Goal: Information Seeking & Learning: Find specific fact

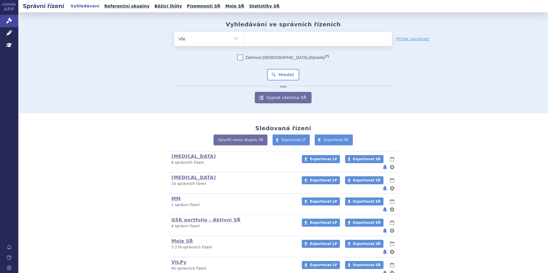
click at [273, 35] on ul at bounding box center [317, 38] width 149 height 12
click at [243, 35] on select at bounding box center [243, 39] width 0 height 14
paste input "SUKLS26297/2024"
type input "SUKLS26297/2024"
select select "SUKLS26297/2024"
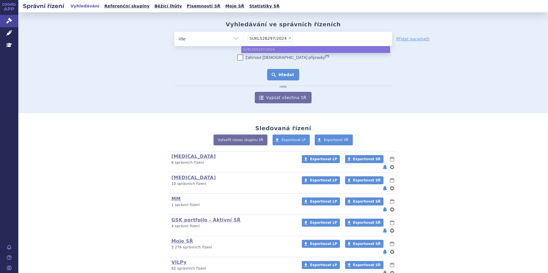
click at [286, 72] on button "Hledat" at bounding box center [283, 74] width 32 height 11
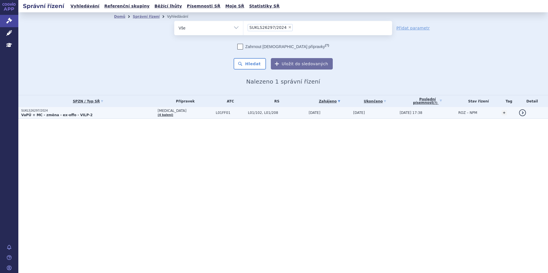
click at [107, 117] on p "VaPÚ + MC - změna - ex-offo - VILP-2" at bounding box center [88, 115] width 134 height 5
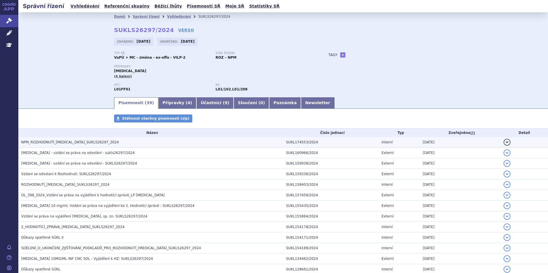
click at [77, 144] on span "NPM_ROZHODNUTÍ_OPDIVO_SUKLS26297_2024" at bounding box center [69, 142] width 97 height 4
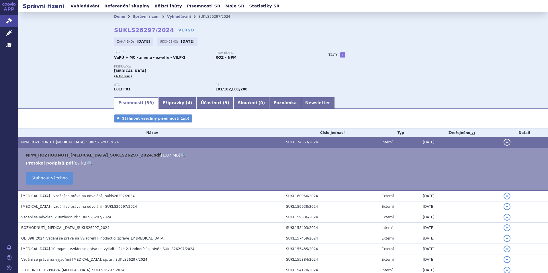
click at [81, 156] on link "NPM_ROZHODNUTÍ_OPDIVO_SUKLS26297_2024.pdf" at bounding box center [93, 155] width 135 height 5
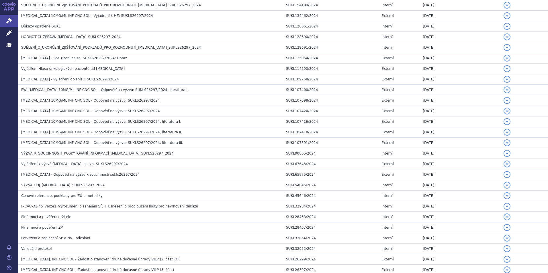
scroll to position [355, 0]
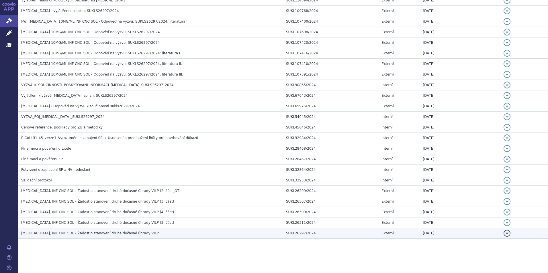
click at [110, 234] on span "OPDIVO, INF CNC SOL - Žádost o stanovení druhé dočasné úhrady VILP" at bounding box center [90, 234] width 138 height 4
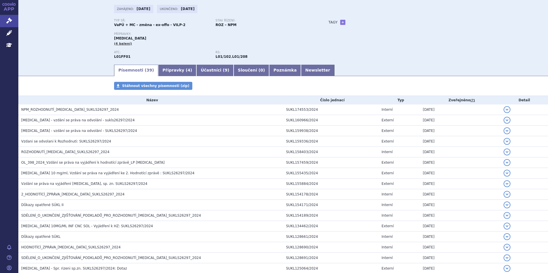
scroll to position [7, 0]
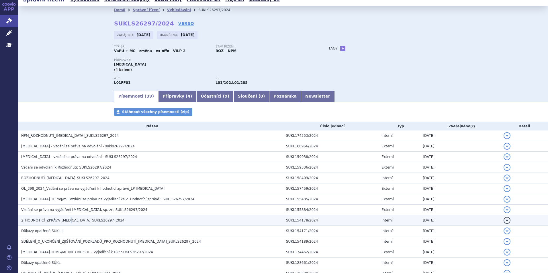
click at [68, 218] on td "2_HODNOTÍCÍ_ZPRÁVA_OPDIVO_SUKLS26297_2024" at bounding box center [150, 221] width 265 height 11
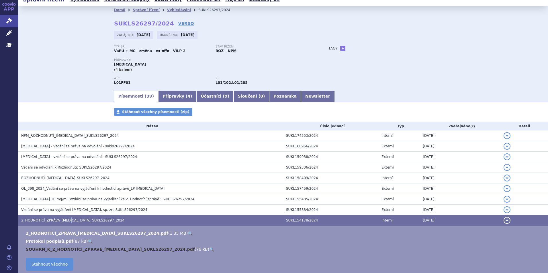
drag, startPoint x: 68, startPoint y: 218, endPoint x: 53, endPoint y: 250, distance: 34.9
click at [53, 250] on link "SOUHRN_K_2_HODNOTÍCÍ_ZPRÁVĚ_OPDIVO_SUKLS26297_2024.pdf" at bounding box center [110, 249] width 169 height 5
click at [52, 250] on link "SOUHRN_K_2_HODNOTÍCÍ_ZPRÁVĚ_OPDIVO_SUKLS26297_2024.pdf" at bounding box center [110, 249] width 169 height 5
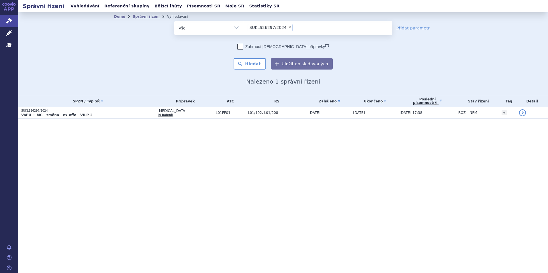
click at [288, 26] on span "×" at bounding box center [289, 27] width 3 height 3
click at [243, 26] on select "SUKLS26297/2024" at bounding box center [243, 28] width 0 height 14
select select
click at [283, 29] on ul at bounding box center [317, 27] width 149 height 12
click at [243, 29] on select "SUKLS26297/2024" at bounding box center [243, 28] width 0 height 14
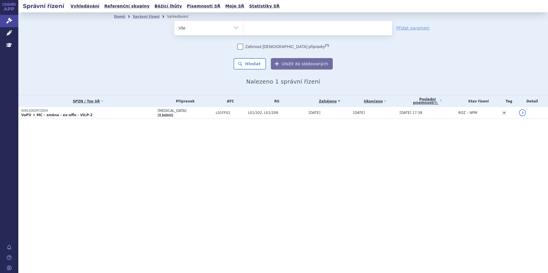
paste input "SUKLS65806/2021"
type input "SUKLS65806/2021"
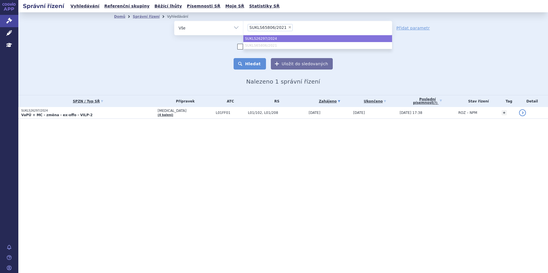
select select "SUKLS26297/2024"
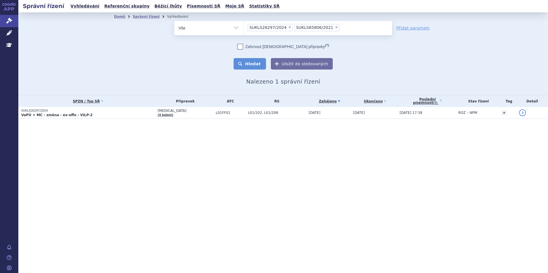
click at [259, 64] on button "Hledat" at bounding box center [250, 63] width 32 height 11
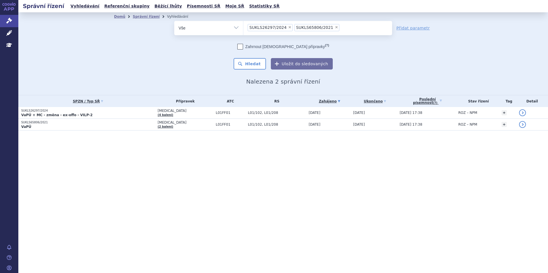
click at [288, 27] on span "×" at bounding box center [289, 27] width 3 height 3
click at [243, 27] on select "SUKLS26297/2024 SUKLS65806/2021" at bounding box center [243, 28] width 0 height 14
select select "SUKLS65806/2021"
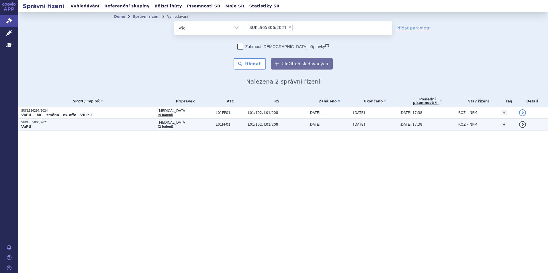
click at [66, 125] on p "VaPÚ" at bounding box center [88, 127] width 134 height 5
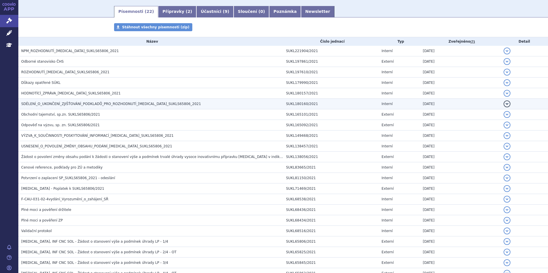
scroll to position [132, 0]
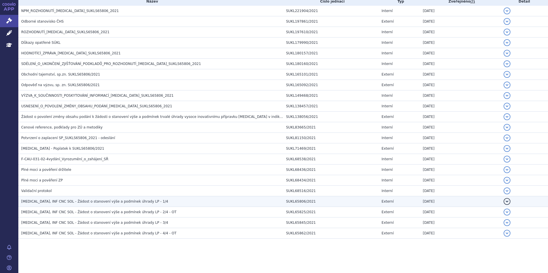
click at [111, 206] on td "[MEDICAL_DATA], INF CNC SOL - Žádost o stanovení výše a podmínek úhrady LP - 1/4" at bounding box center [150, 202] width 265 height 11
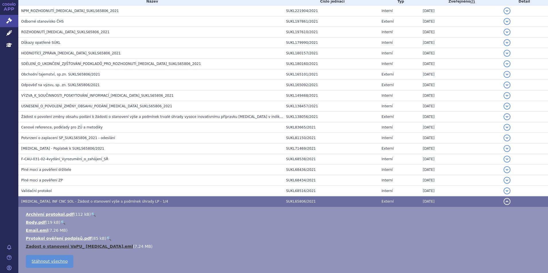
click at [81, 246] on link "Zadost o stanoveni VaPU_ Opdivo.eml" at bounding box center [79, 246] width 107 height 5
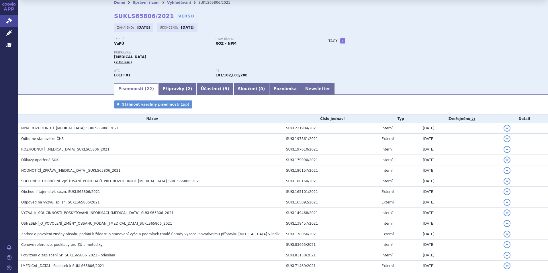
scroll to position [0, 0]
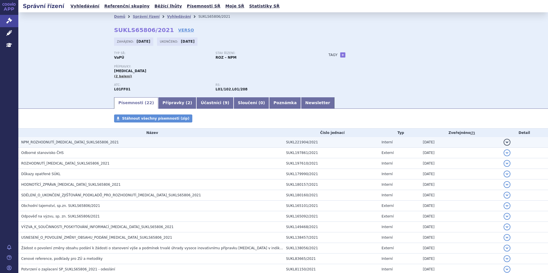
click at [57, 138] on td "NPM_ROZHODNUTÍ_OPDIVO_SUKLS65806_2021" at bounding box center [150, 142] width 265 height 11
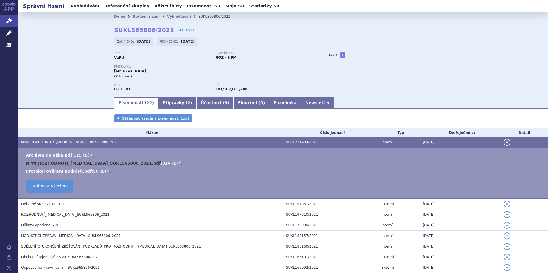
click at [64, 165] on link "NPM_ROZHODNUTÍ_OPDIVO_SUKLS65806_2021.pdf" at bounding box center [93, 163] width 135 height 5
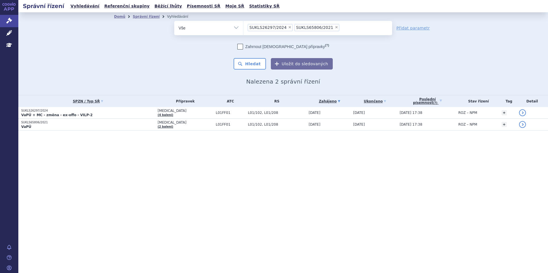
select select "SUKLS65806/2021"
click at [324, 26] on li "× SUKLS65806/2021" at bounding box center [316, 27] width 45 height 7
click at [243, 26] on select "SUKLS26297/2024 SUKLS65806/2021" at bounding box center [243, 28] width 0 height 14
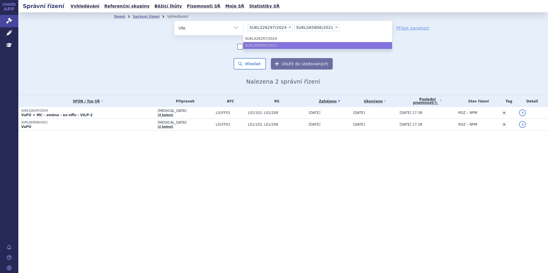
click at [335, 27] on span "×" at bounding box center [336, 27] width 3 height 3
click at [243, 27] on select "SUKLS26297/2024 SUKLS65806/2021" at bounding box center [243, 28] width 0 height 14
select select
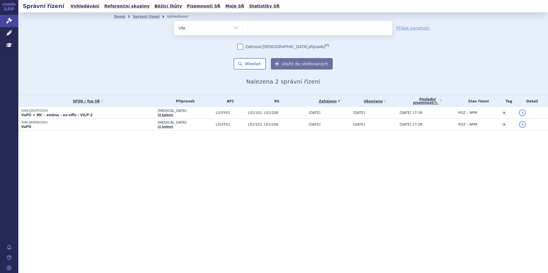
click at [286, 28] on ul at bounding box center [317, 27] width 149 height 12
click at [243, 28] on select "SUKLS26297/2024 SUKLS65806/2021" at bounding box center [243, 28] width 0 height 14
paste input "SUKLS54607/2020"
type input "SUKLS54607/2020"
select select "SUKLS54607/2020"
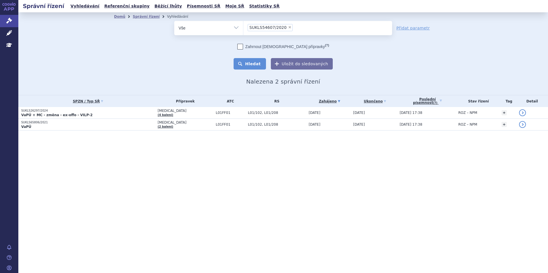
click at [253, 64] on button "Hledat" at bounding box center [250, 63] width 32 height 11
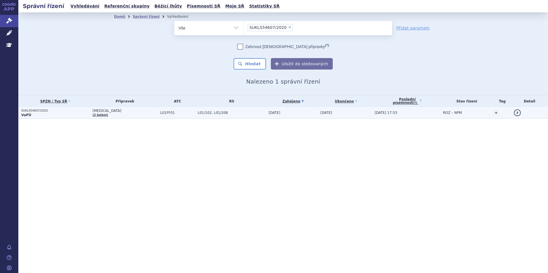
click at [66, 109] on p "SUKLS54607/2020" at bounding box center [55, 111] width 69 height 4
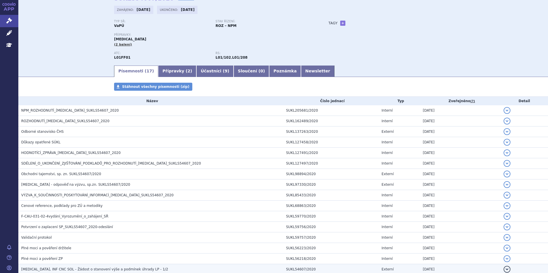
scroll to position [79, 0]
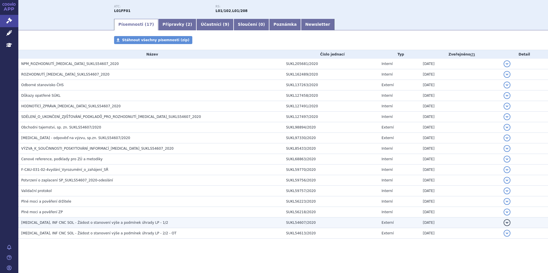
click at [79, 224] on span "[MEDICAL_DATA], INF CNC SOL - Žádost o stanovení výše a podmínek úhrady LP - 1/2" at bounding box center [94, 223] width 147 height 4
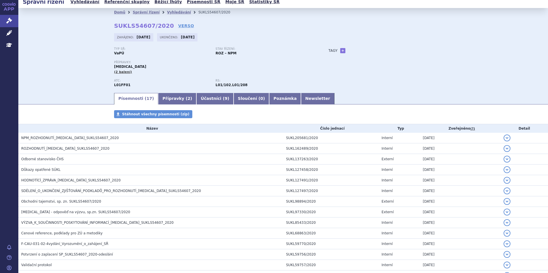
scroll to position [0, 0]
